Goal: Information Seeking & Learning: Learn about a topic

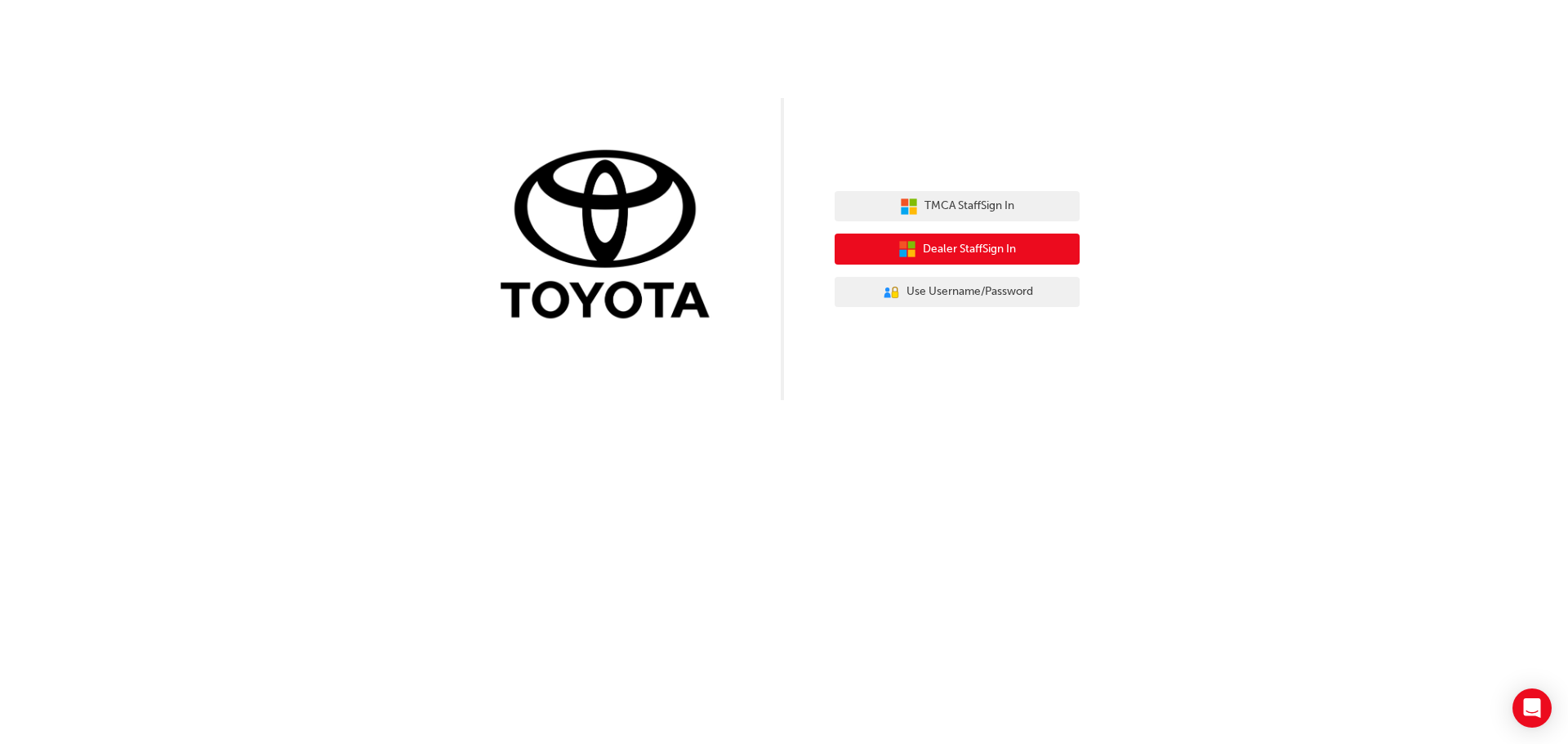
click at [940, 242] on span "Dealer Staff Sign In" at bounding box center [969, 249] width 93 height 19
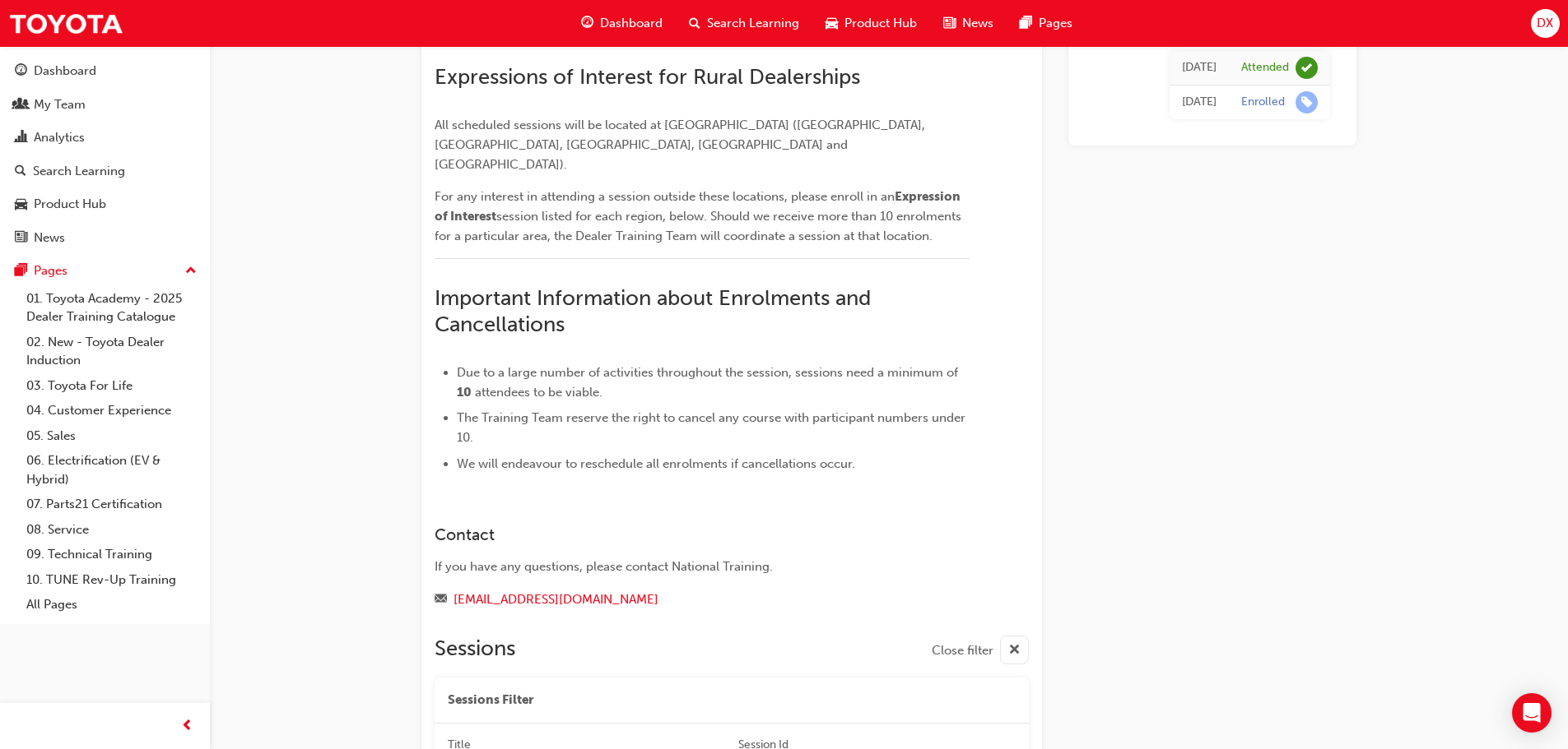
scroll to position [662, 0]
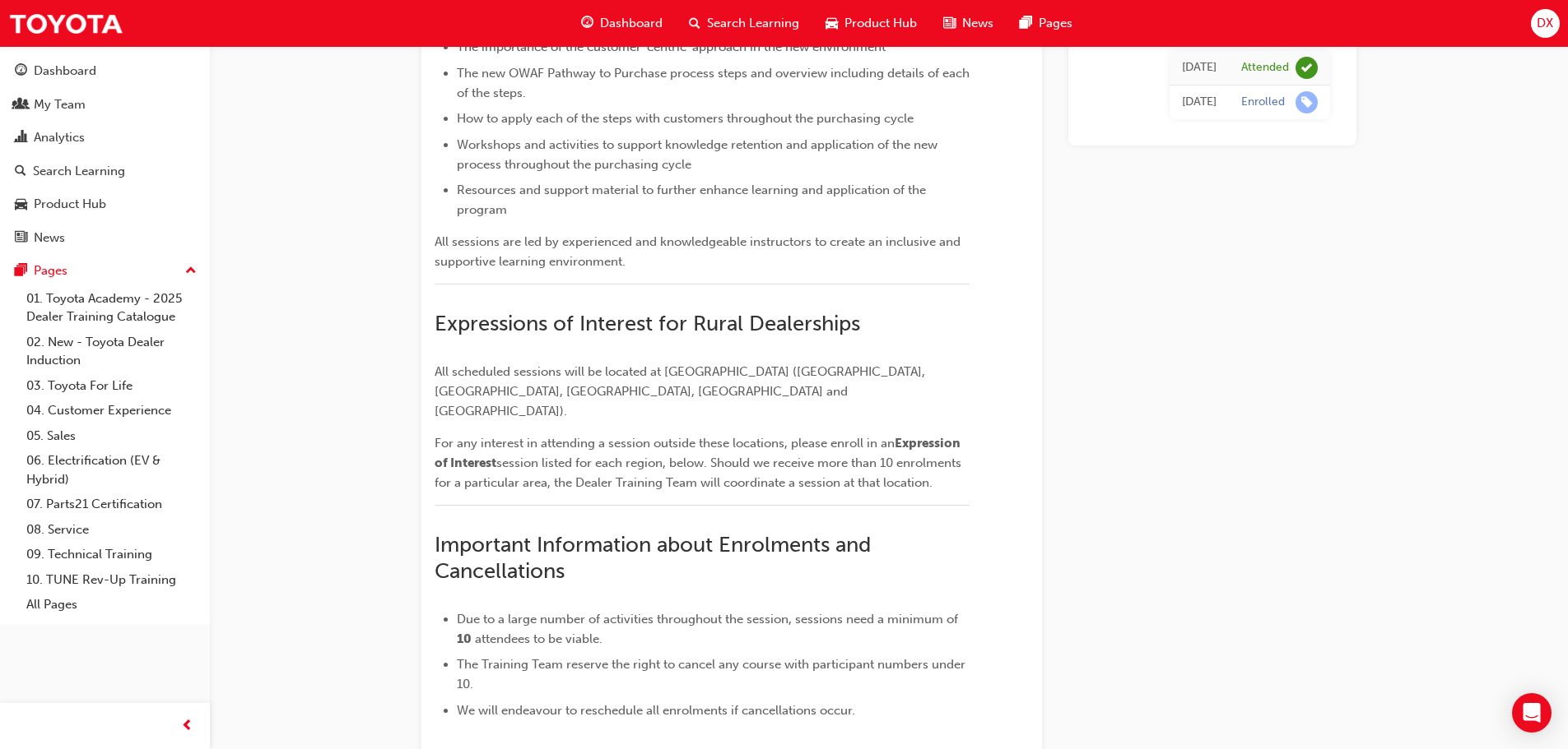
click at [741, 24] on span "Search Learning" at bounding box center [753, 23] width 92 height 19
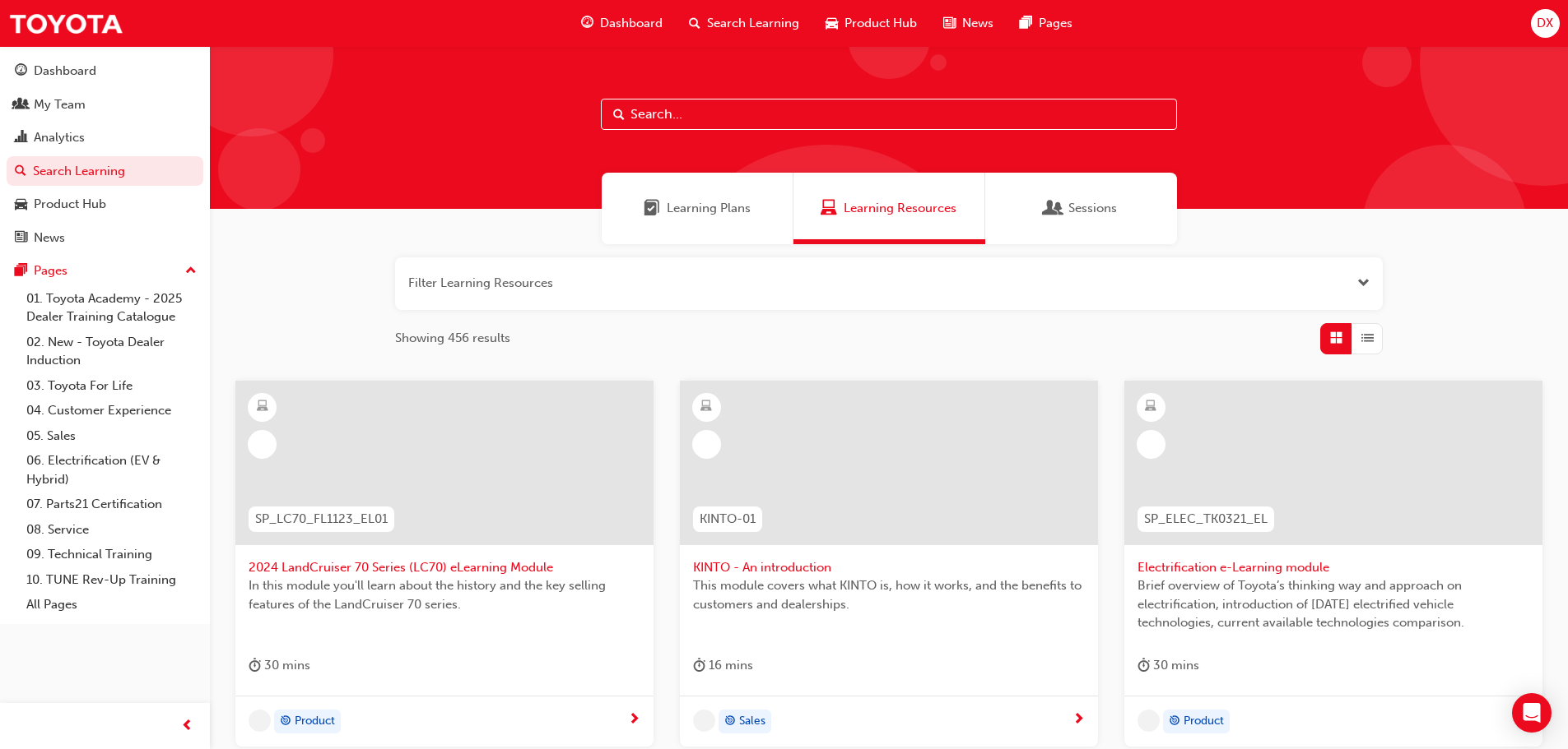
click at [677, 123] on input "text" at bounding box center [888, 114] width 576 height 31
type input "HALO"
